Goal: Transaction & Acquisition: Purchase product/service

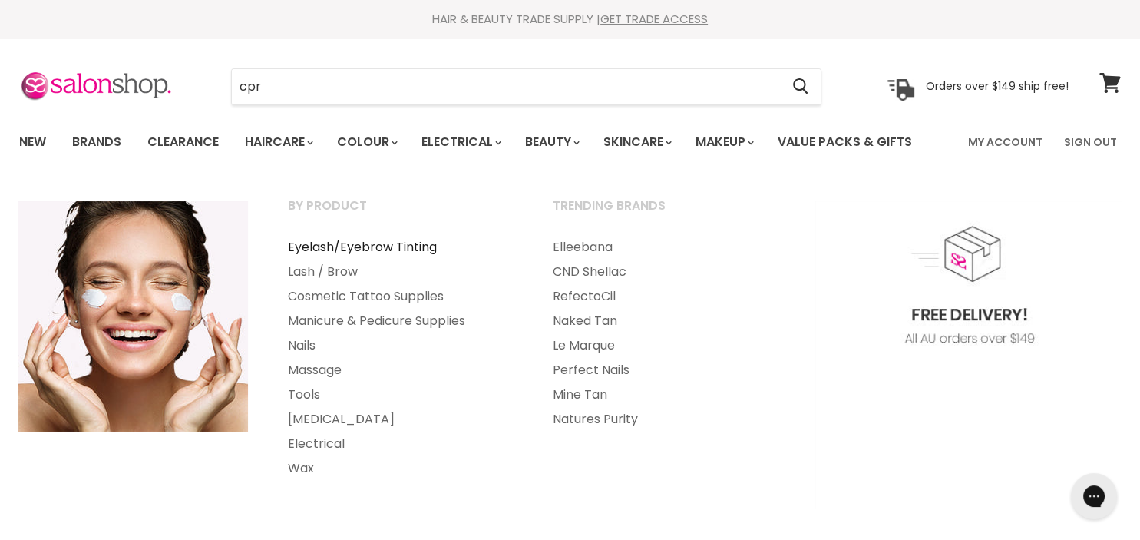
click at [382, 245] on link "Eyelash/Eyebrow Tinting" at bounding box center [400, 247] width 262 height 25
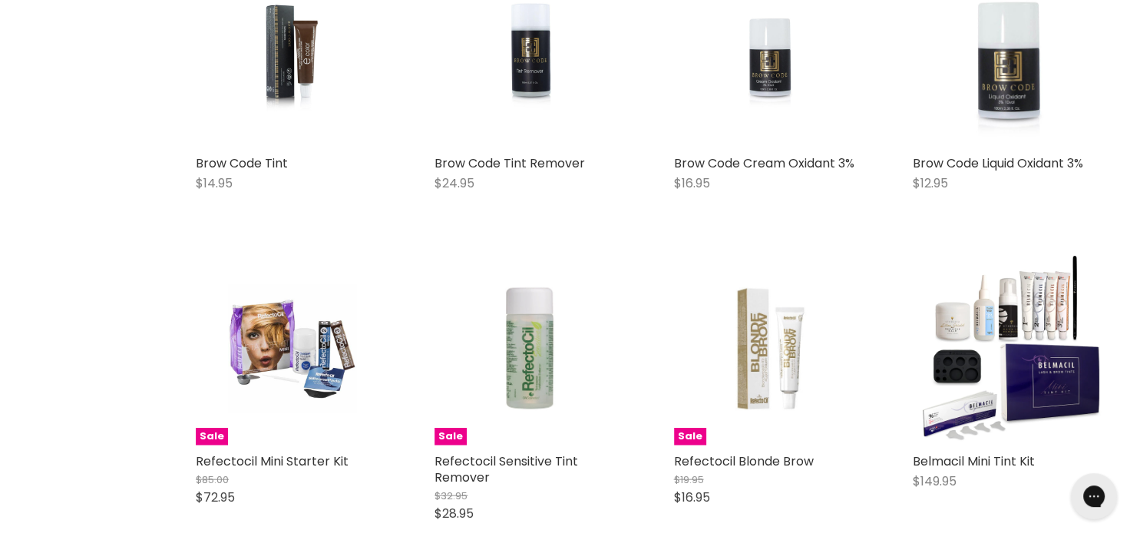
scroll to position [3323, 0]
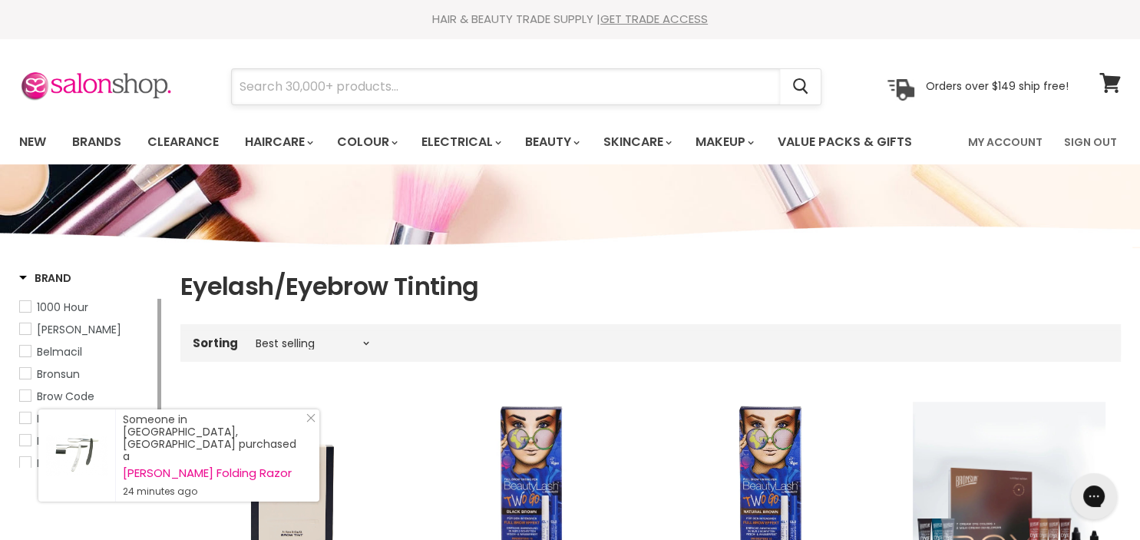
click at [373, 81] on input "Search" at bounding box center [506, 86] width 548 height 35
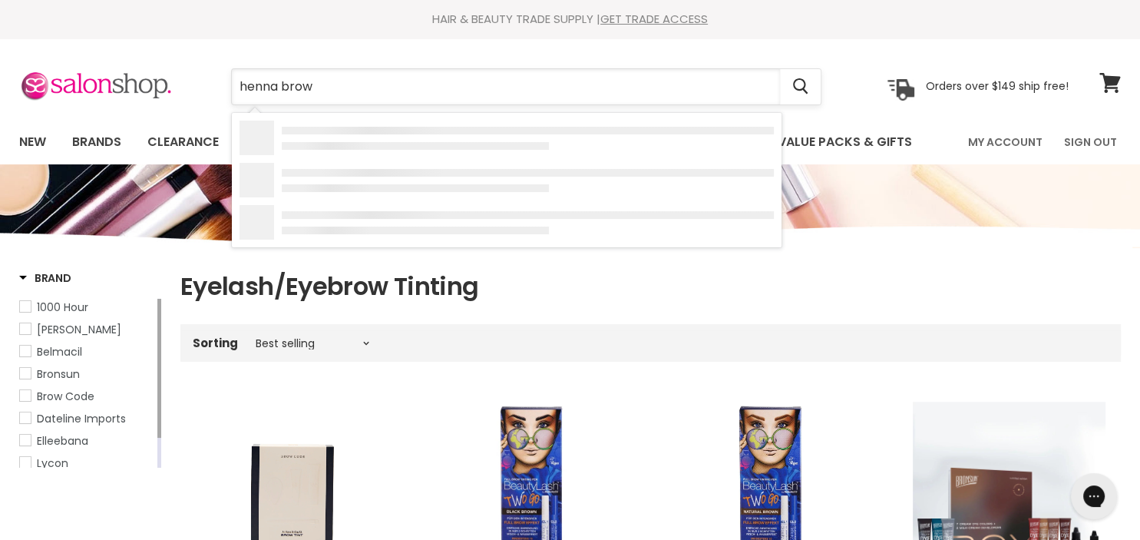
type input "henna brows"
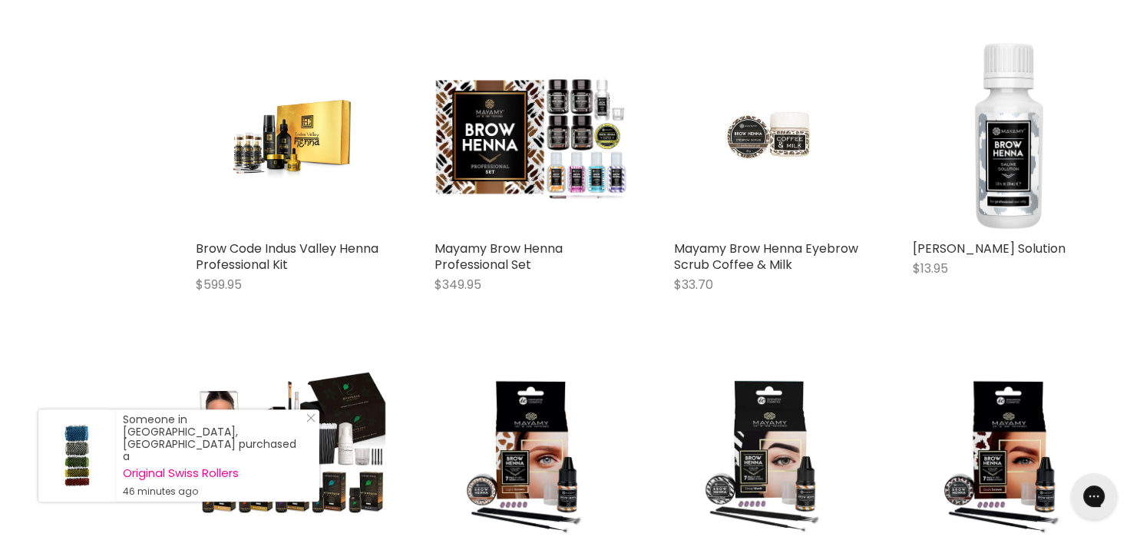
scroll to position [811, 0]
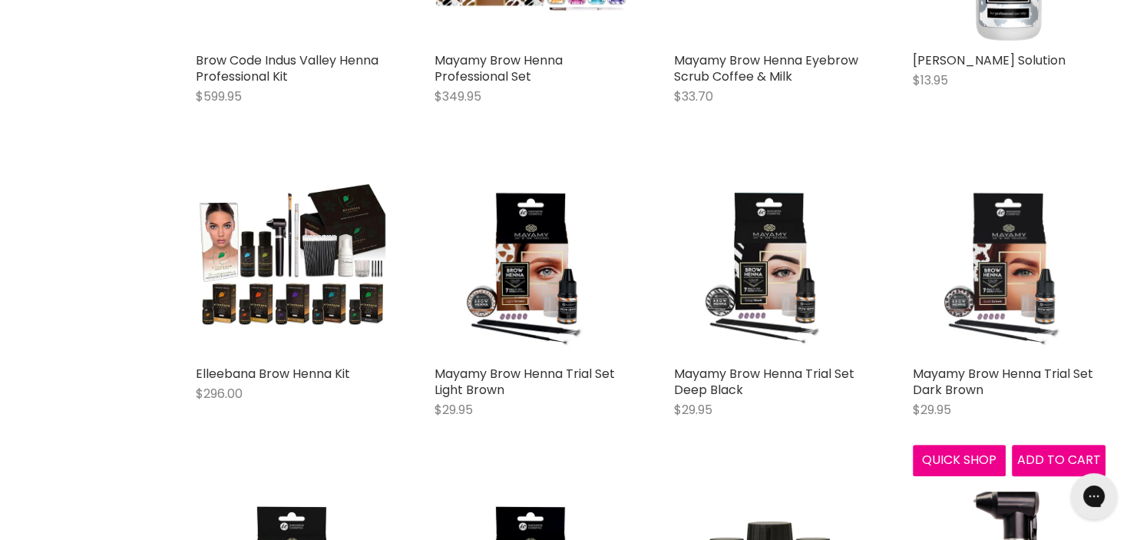
click at [989, 266] on img "Main content" at bounding box center [1009, 261] width 193 height 193
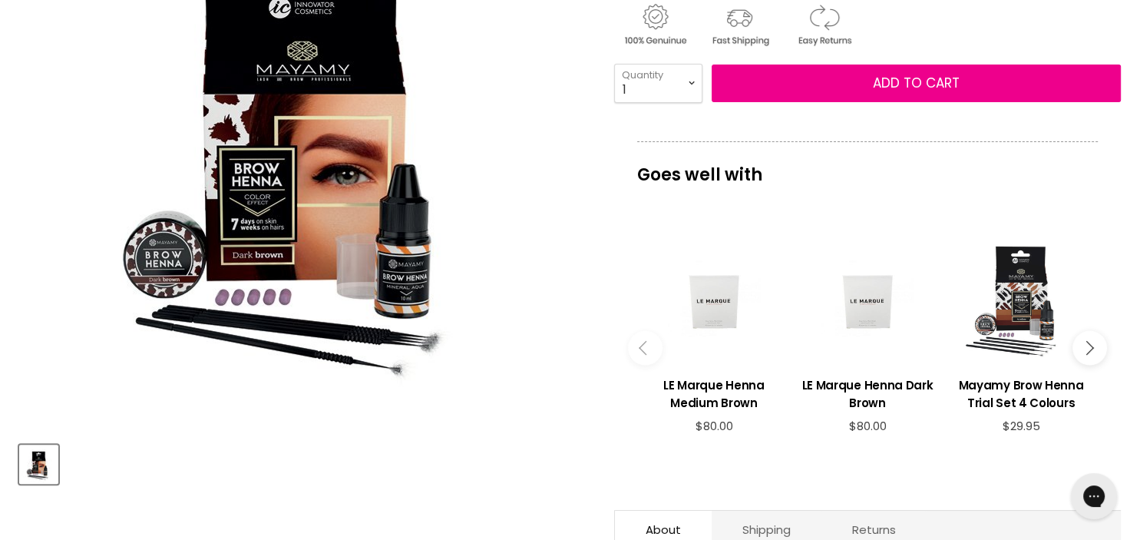
click at [1011, 335] on div "Main content" at bounding box center [1021, 295] width 138 height 138
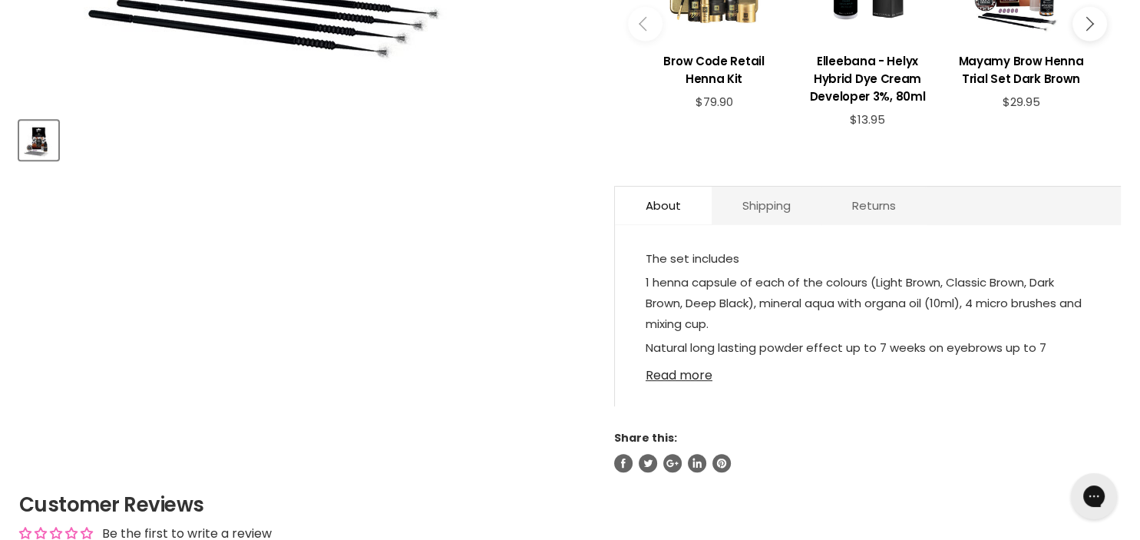
click at [665, 382] on link "Read more" at bounding box center [868, 370] width 444 height 23
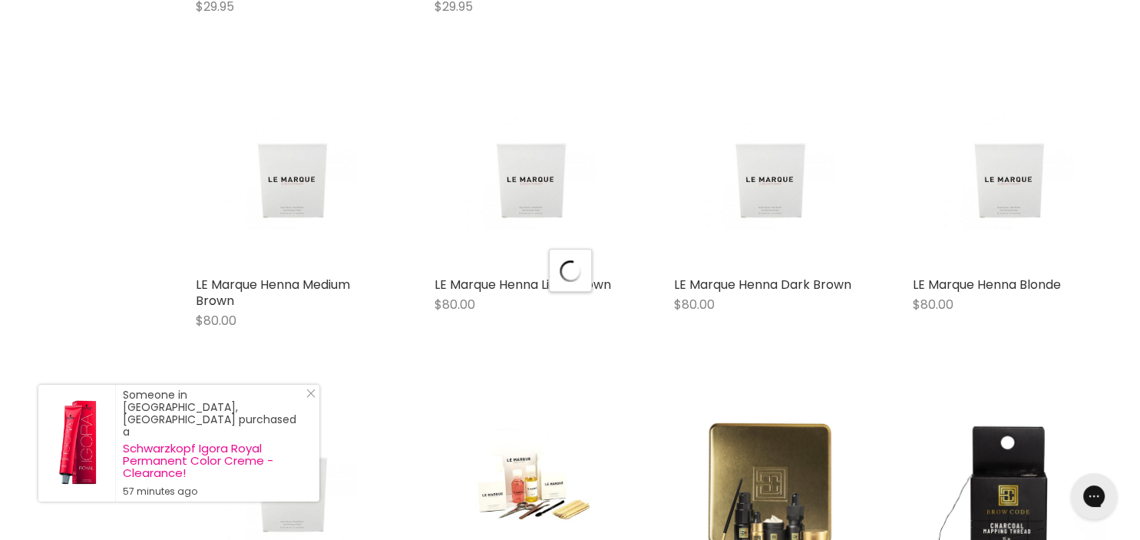
scroll to position [1771, 0]
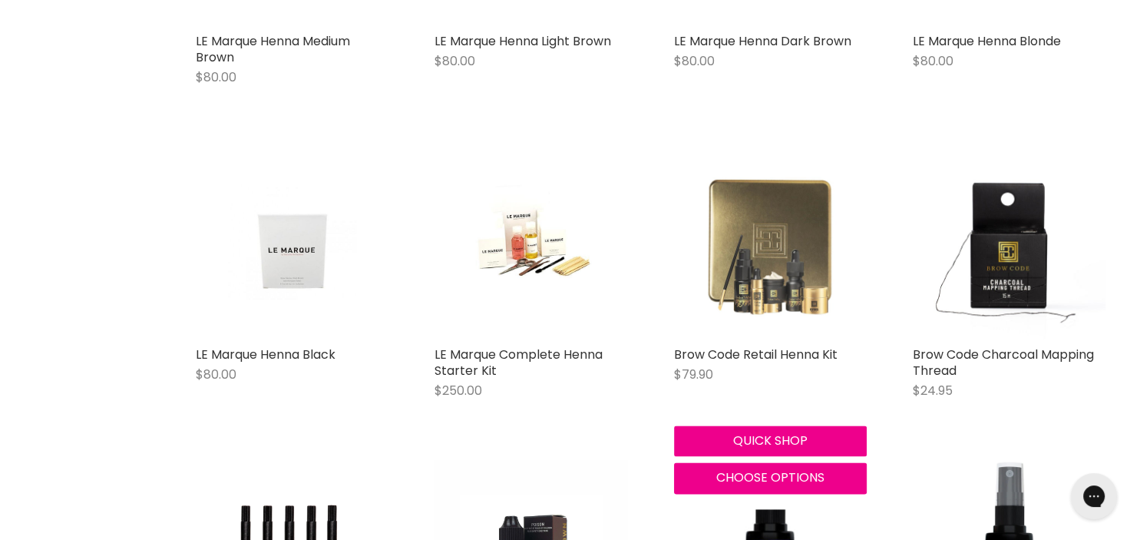
click at [784, 241] on img "Main content" at bounding box center [770, 242] width 193 height 193
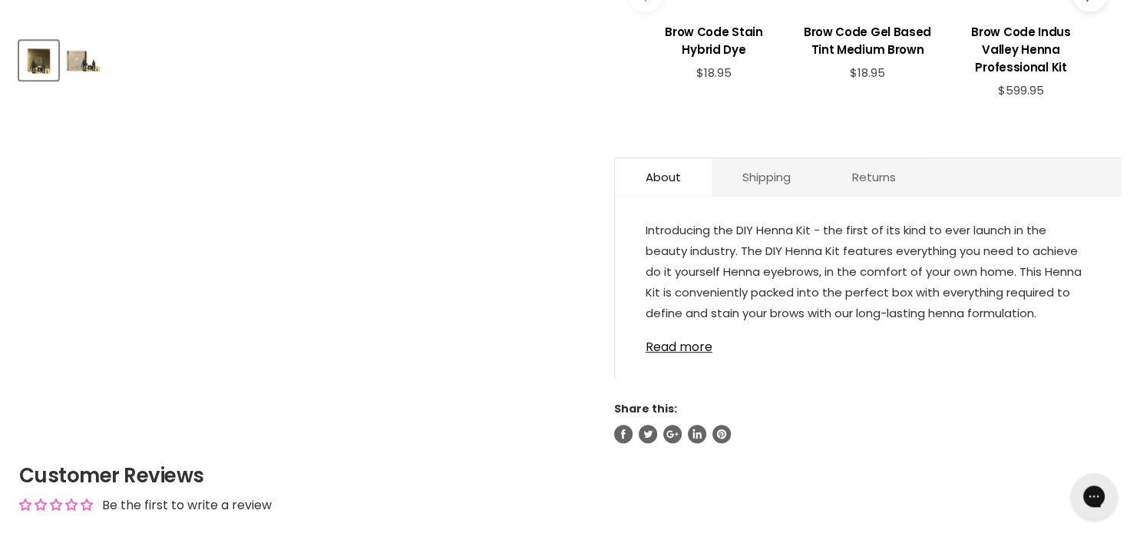
scroll to position [729, 0]
click at [696, 352] on link "Read more" at bounding box center [868, 340] width 444 height 23
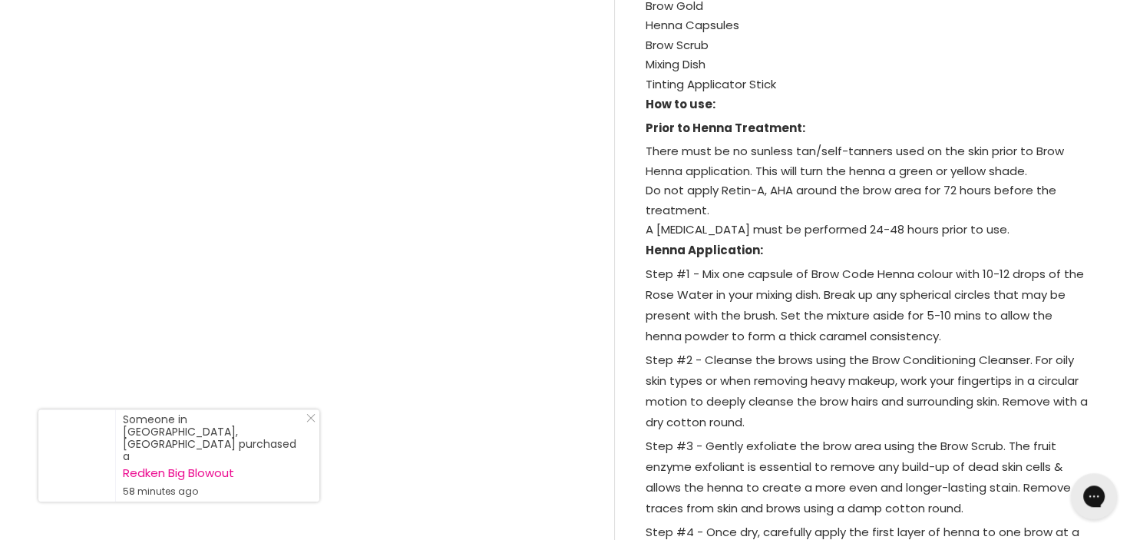
scroll to position [1296, 0]
